Goal: Book appointment/travel/reservation

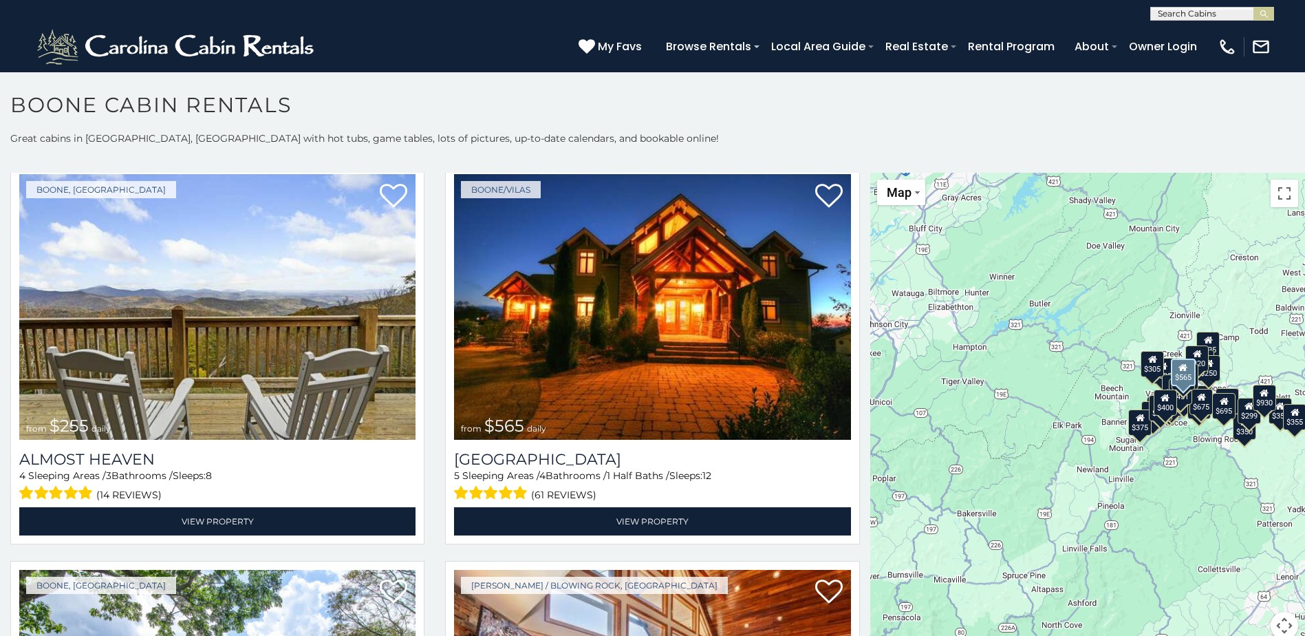
scroll to position [3165, 0]
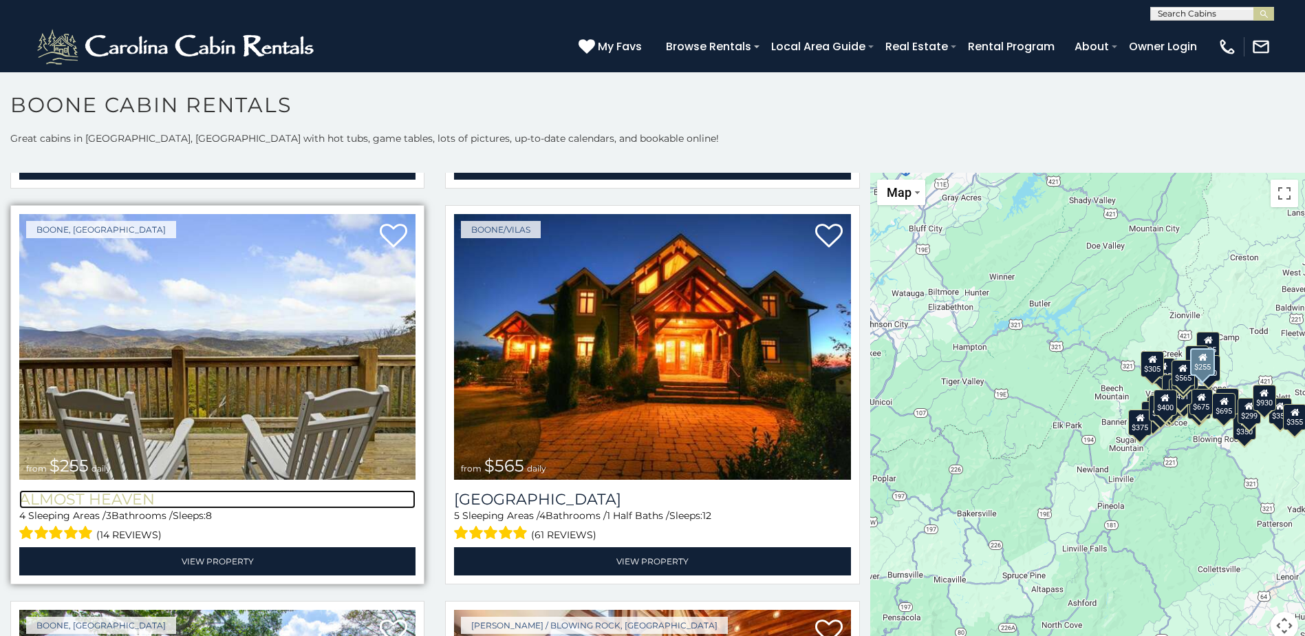
click at [122, 490] on h3 "Almost Heaven" at bounding box center [217, 499] width 396 height 19
click at [233, 352] on img at bounding box center [217, 347] width 396 height 266
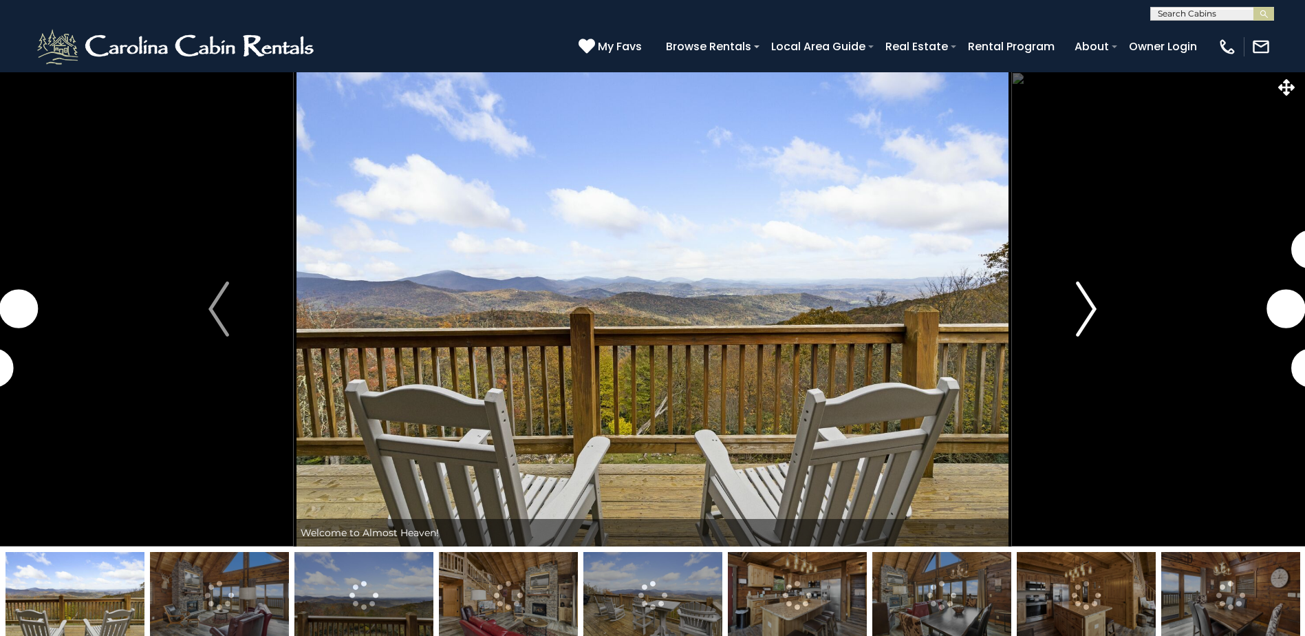
click at [1083, 314] on img "Next" at bounding box center [1086, 308] width 21 height 55
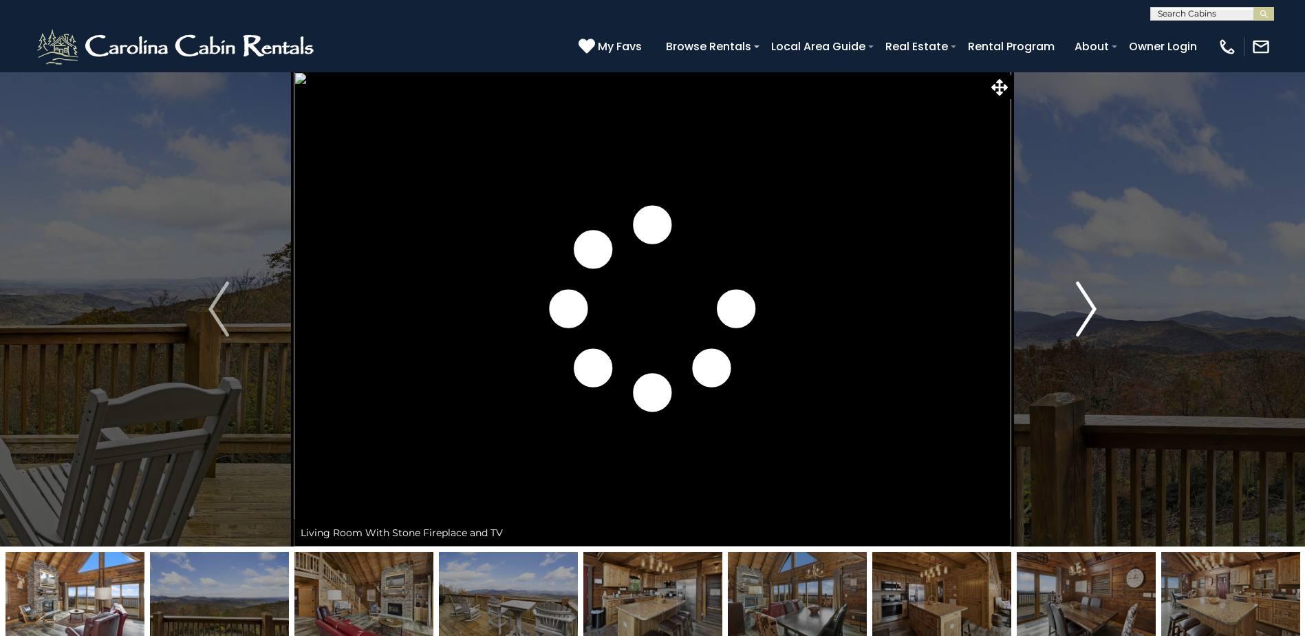
click at [1083, 314] on img "Next" at bounding box center [1086, 308] width 21 height 55
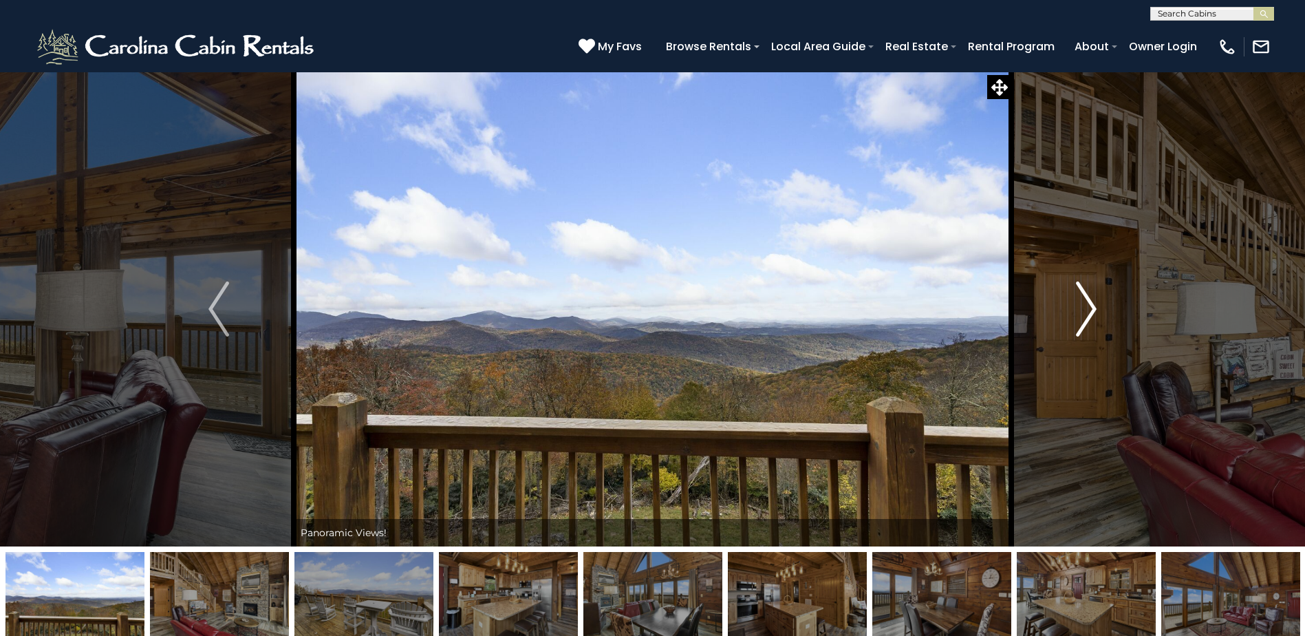
click at [1083, 314] on img "Next" at bounding box center [1086, 308] width 21 height 55
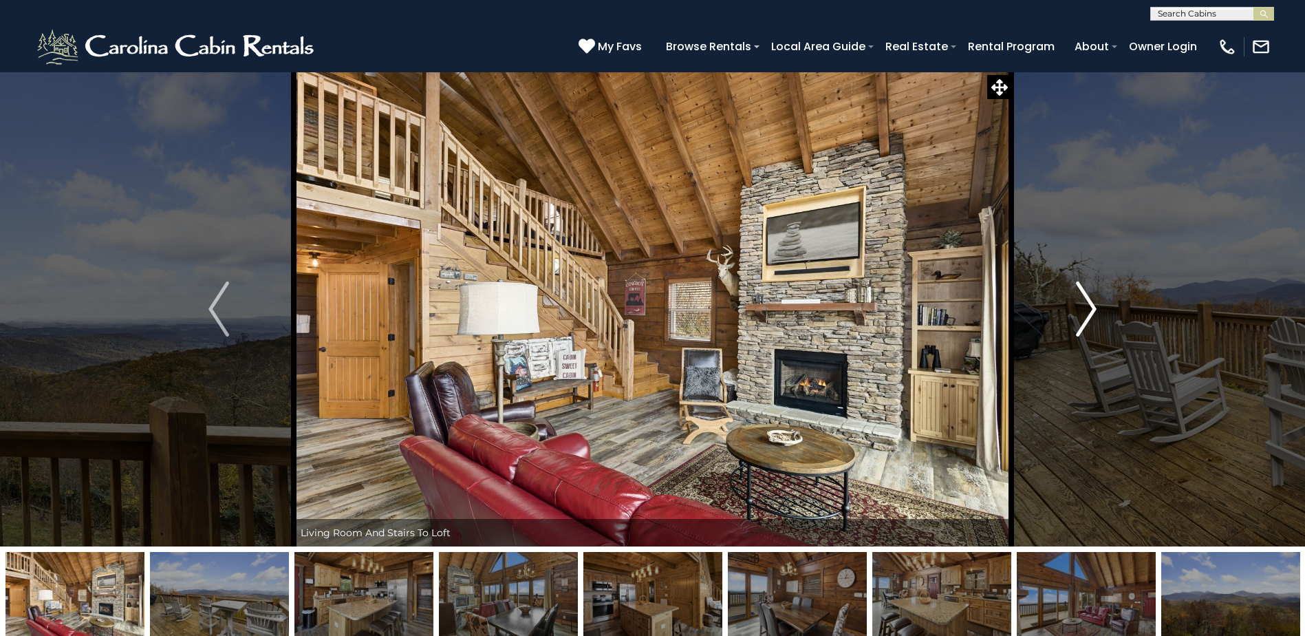
click at [1083, 314] on img "Next" at bounding box center [1086, 308] width 21 height 55
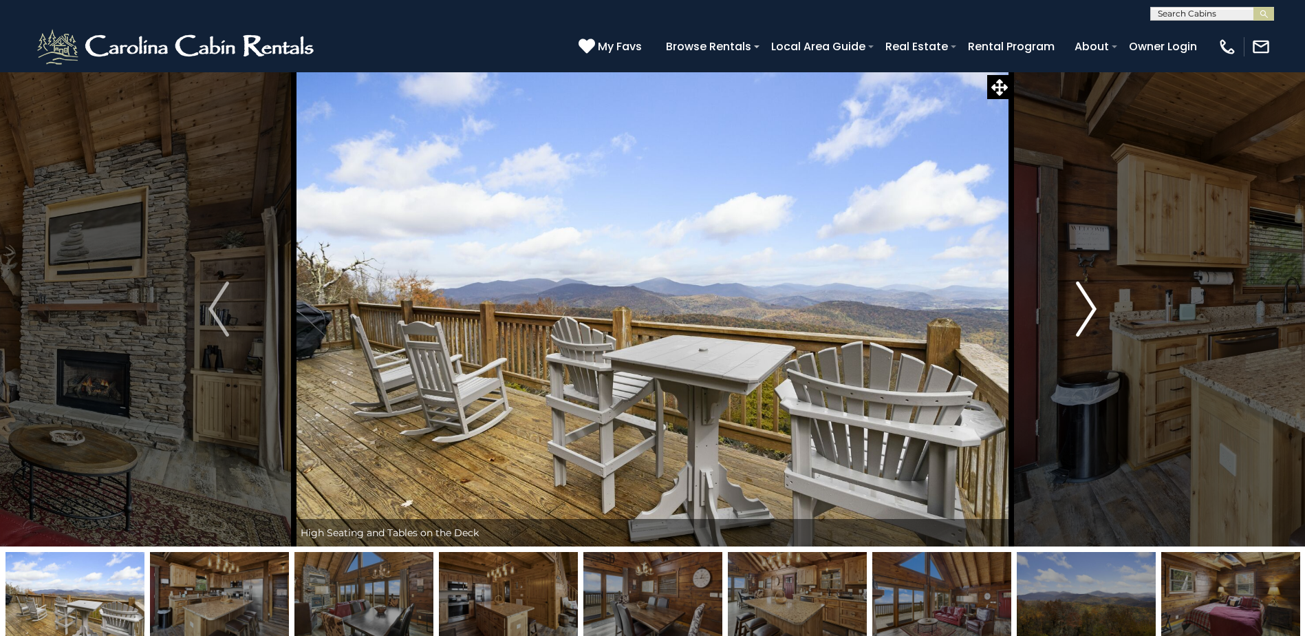
click at [1083, 314] on img "Next" at bounding box center [1086, 308] width 21 height 55
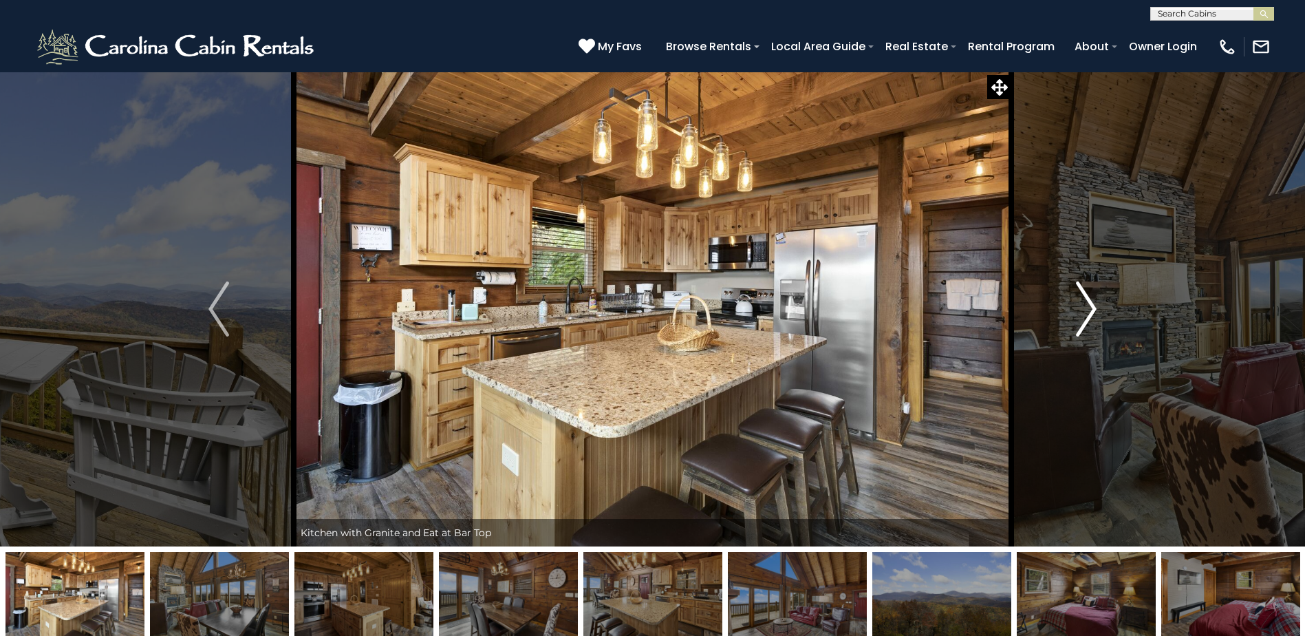
click at [1083, 314] on img "Next" at bounding box center [1086, 308] width 21 height 55
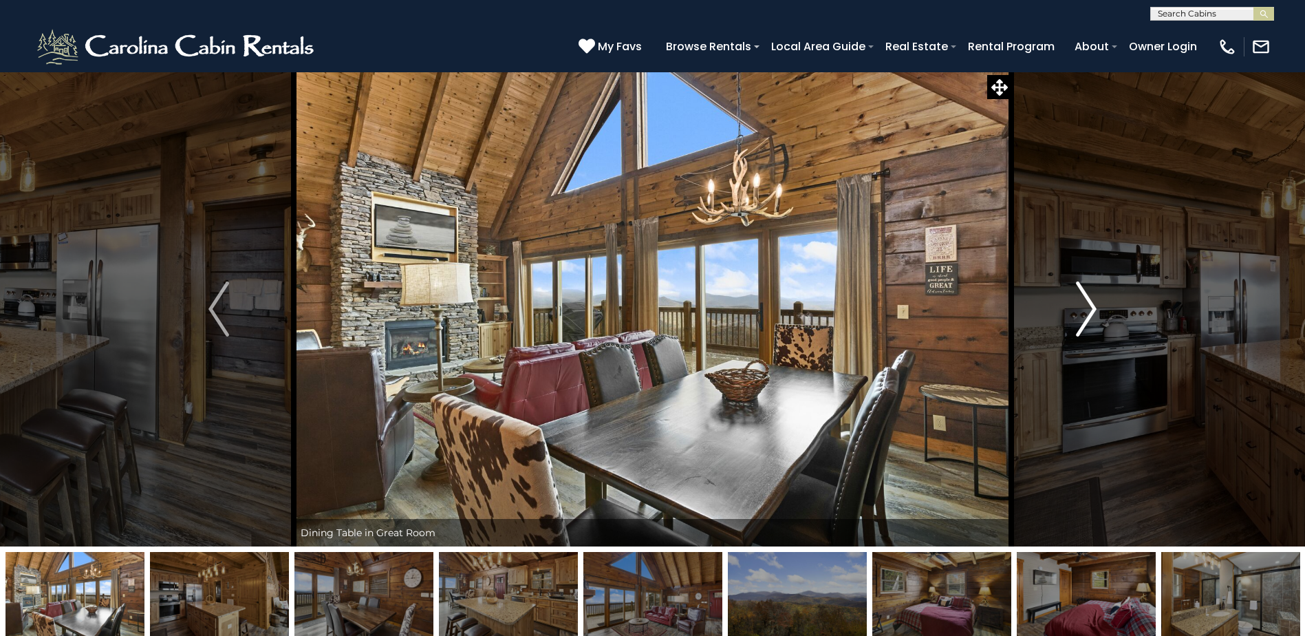
click at [1083, 314] on img "Next" at bounding box center [1086, 308] width 21 height 55
